Goal: Transaction & Acquisition: Purchase product/service

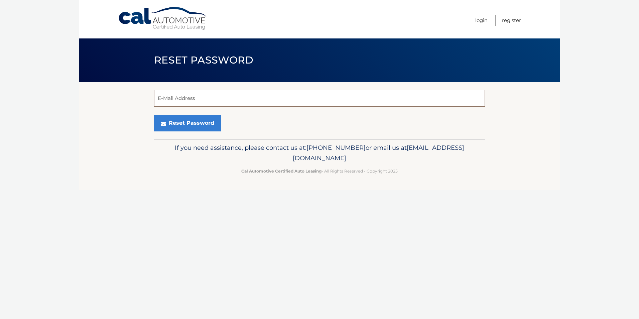
click at [210, 100] on input "E-Mail Address" at bounding box center [319, 98] width 331 height 17
type input "[EMAIL_ADDRESS][DOMAIN_NAME]"
click at [191, 121] on button "Reset Password" at bounding box center [187, 123] width 67 height 17
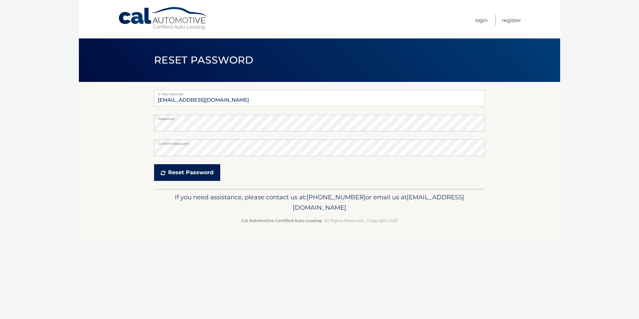
click at [179, 171] on button "Reset Password" at bounding box center [187, 172] width 66 height 17
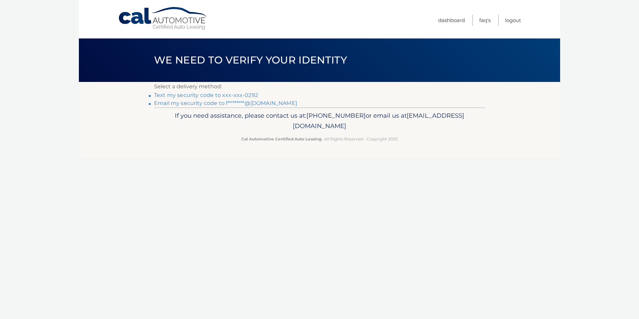
click at [230, 94] on link "Text my security code to xxx-xxx-0292" at bounding box center [206, 95] width 104 height 6
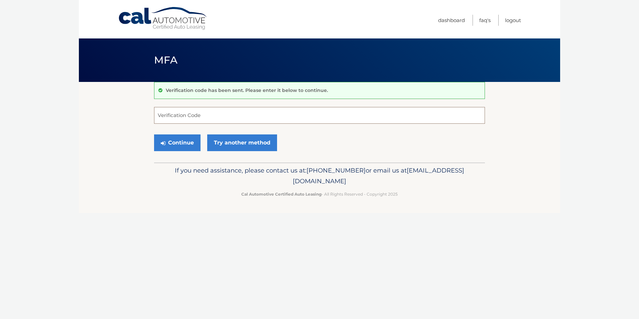
drag, startPoint x: 211, startPoint y: 116, endPoint x: 249, endPoint y: 113, distance: 37.9
click at [213, 115] on input "Verification Code" at bounding box center [319, 115] width 331 height 17
type input "968218"
click at [172, 141] on button "Continue" at bounding box center [177, 142] width 46 height 17
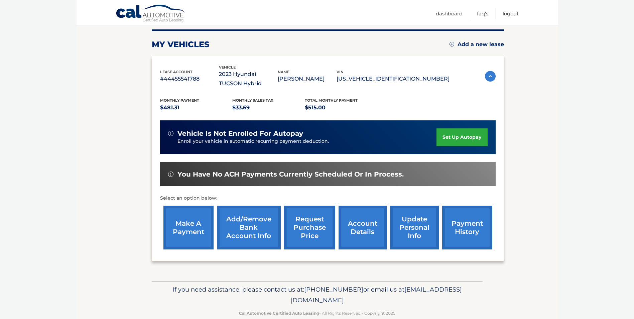
scroll to position [96, 0]
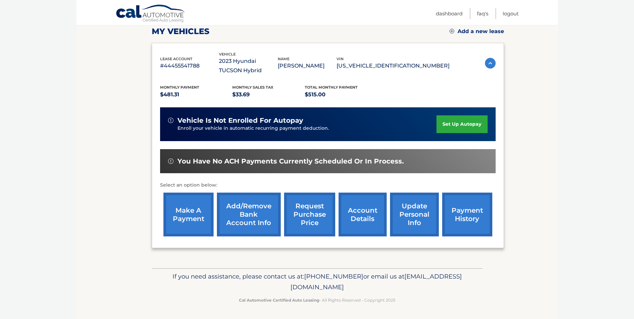
click at [186, 213] on link "make a payment" at bounding box center [188, 215] width 50 height 44
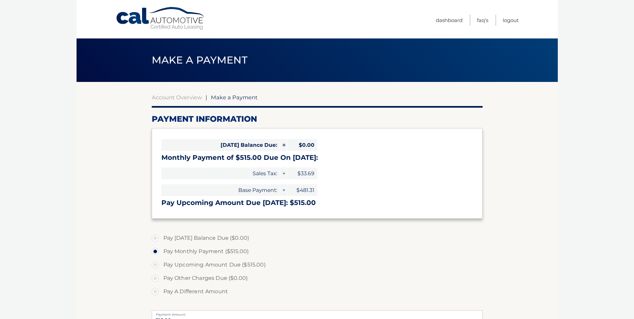
select select "YzA4ODdlNjYtZDA4My00MjQ2LWJhZDEtYTk3MDFiY2FlMTcy"
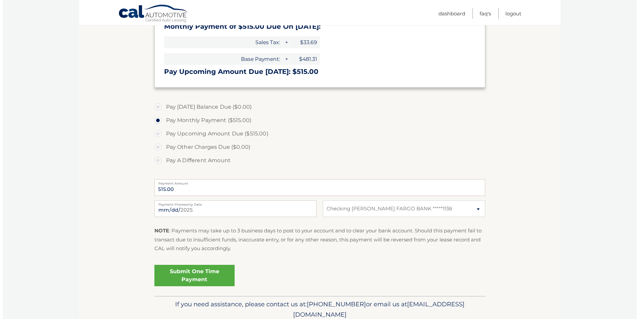
scroll to position [134, 0]
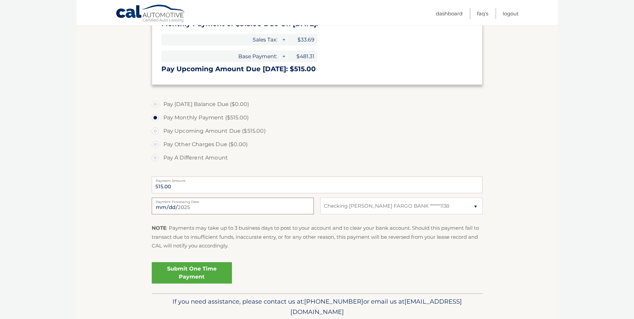
click at [262, 203] on input "2025-09-12" at bounding box center [233, 206] width 162 height 17
type input "2025-09-25"
click at [198, 270] on link "Submit One Time Payment" at bounding box center [192, 272] width 80 height 21
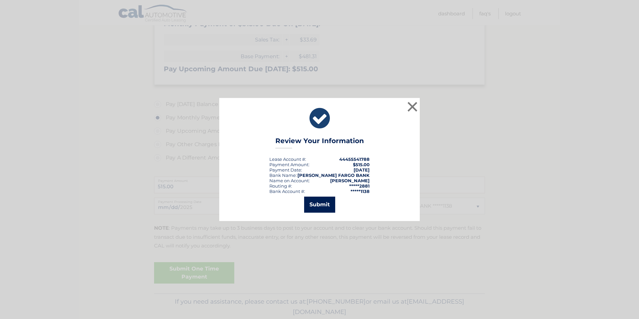
click at [322, 203] on button "Submit" at bounding box center [319, 205] width 31 height 16
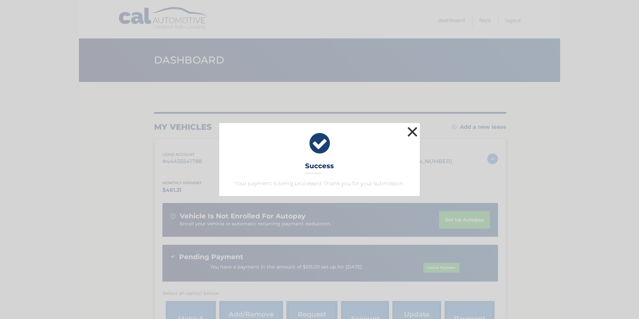
click at [413, 128] on button "×" at bounding box center [412, 131] width 13 height 13
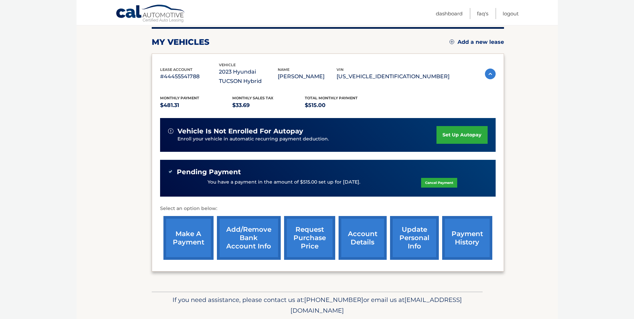
scroll to position [100, 0]
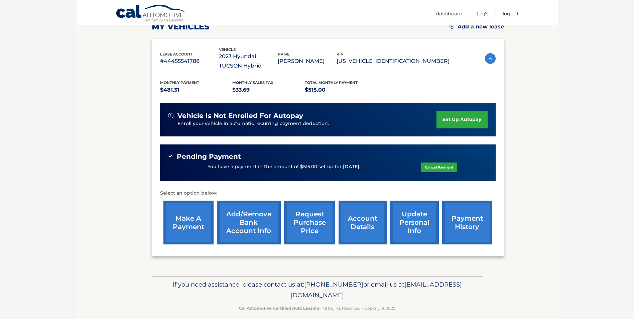
click at [510, 12] on link "Logout" at bounding box center [511, 13] width 16 height 11
